Goal: Task Accomplishment & Management: Complete application form

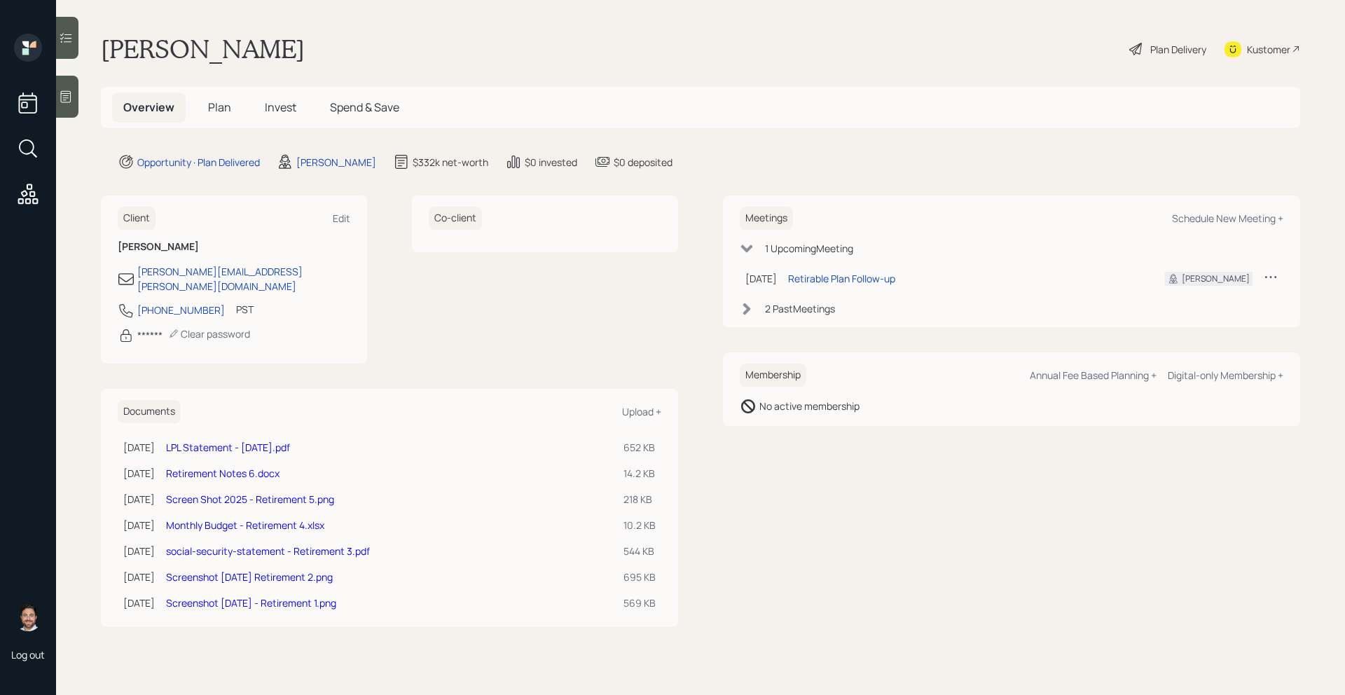
click at [1172, 52] on div "Plan Delivery" at bounding box center [1179, 49] width 56 height 15
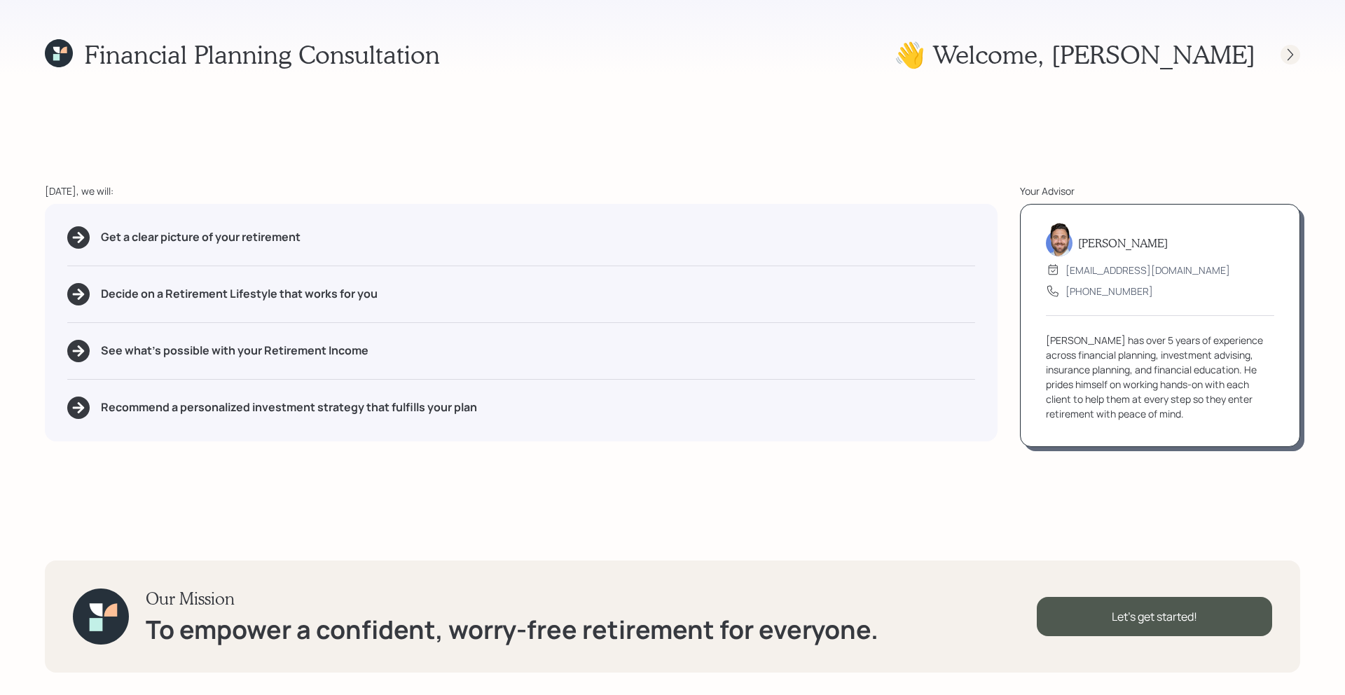
click at [1293, 50] on icon at bounding box center [1291, 55] width 14 height 14
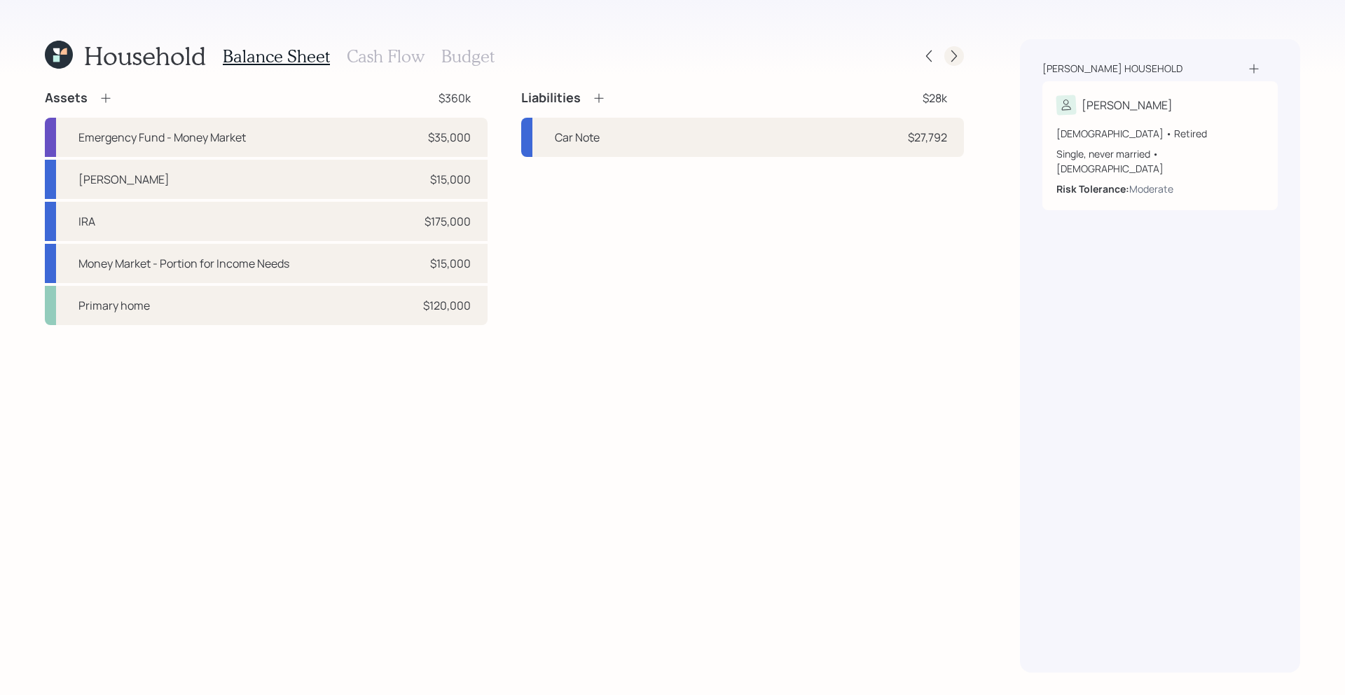
click at [959, 59] on icon at bounding box center [954, 56] width 14 height 14
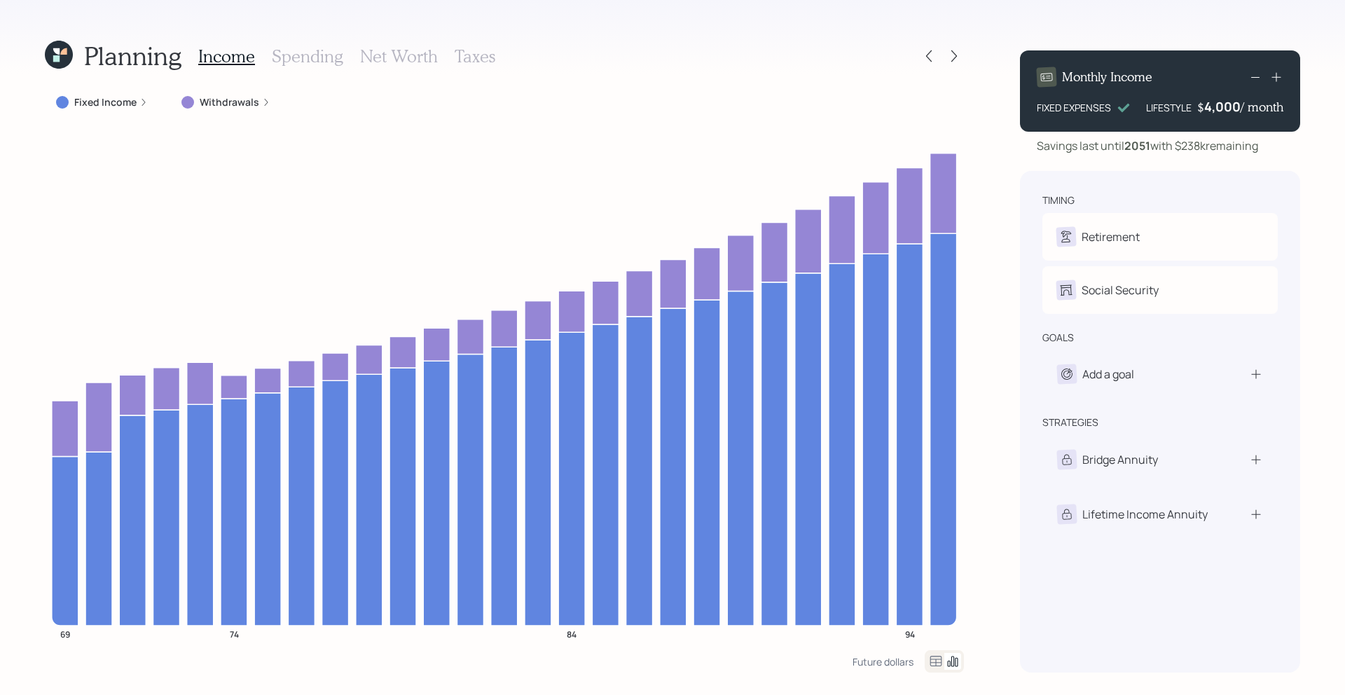
click at [104, 101] on label "Fixed Income" at bounding box center [105, 102] width 62 height 14
